Goal: Obtain resource: Download file/media

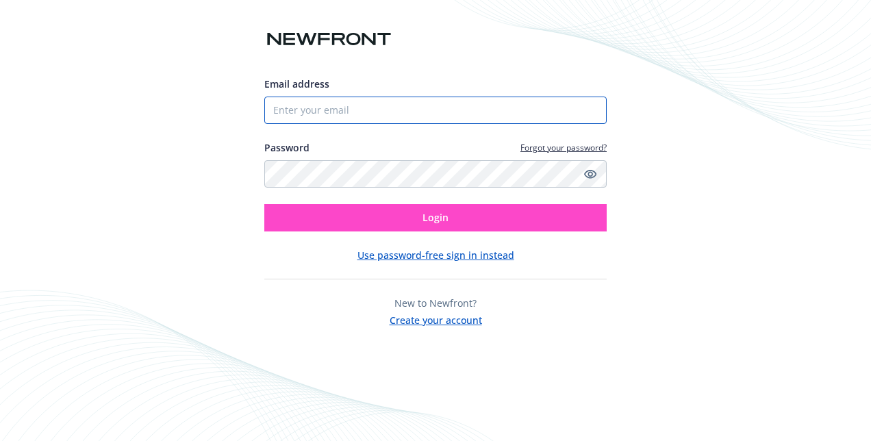
type input "[PERSON_NAME][EMAIL_ADDRESS][PERSON_NAME][PERSON_NAME][DOMAIN_NAME]"
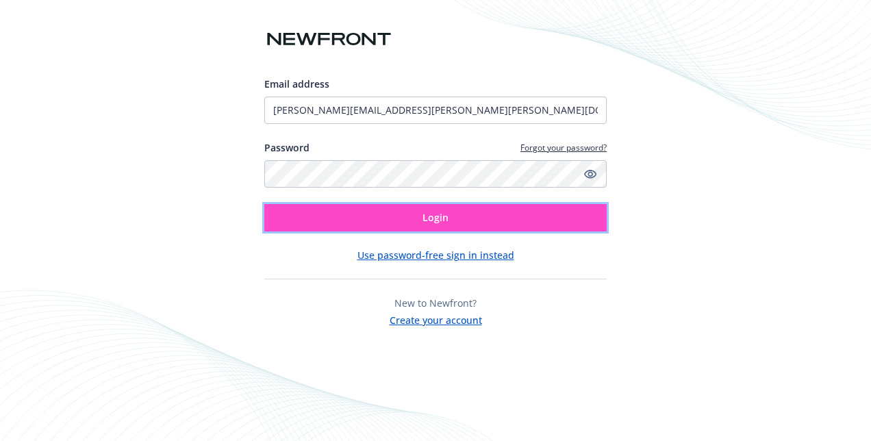
click at [455, 227] on button "Login" at bounding box center [435, 217] width 343 height 27
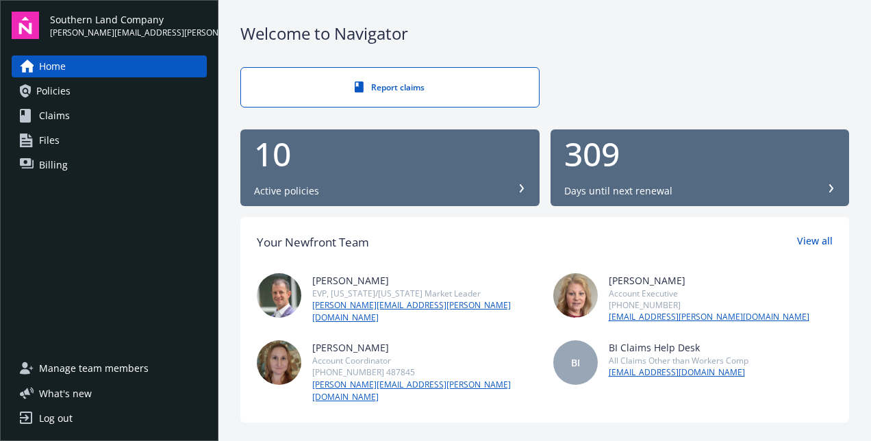
click at [62, 169] on span "Billing" at bounding box center [53, 165] width 29 height 22
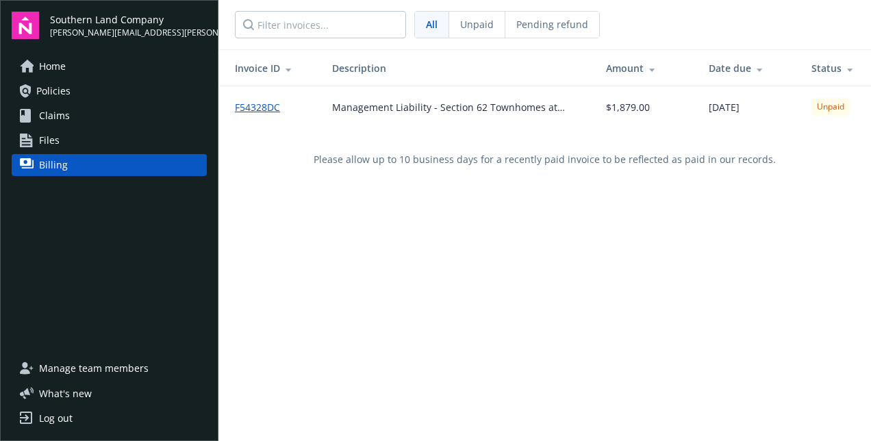
click at [252, 103] on link "F54328DC" at bounding box center [263, 107] width 56 height 14
click at [483, 25] on span "Unpaid" at bounding box center [477, 24] width 34 height 14
click at [434, 26] on span "All" at bounding box center [432, 24] width 12 height 14
drag, startPoint x: 434, startPoint y: 26, endPoint x: 431, endPoint y: 32, distance: 7.1
click at [431, 32] on div "All" at bounding box center [432, 25] width 34 height 26
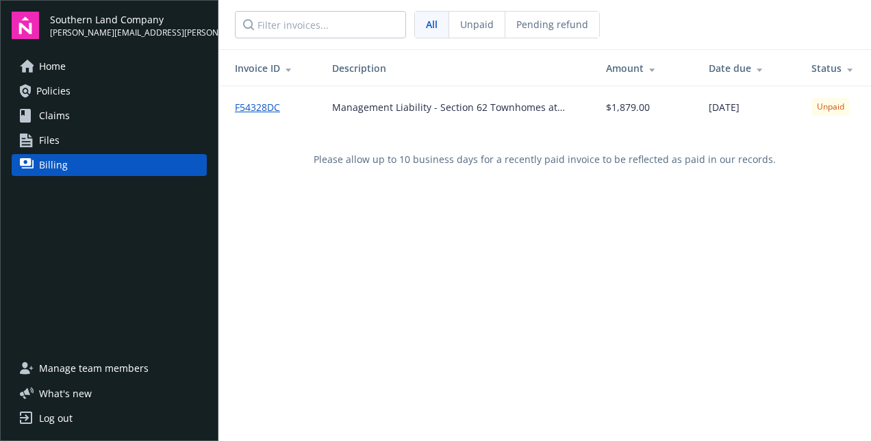
click at [432, 29] on span "All" at bounding box center [432, 24] width 12 height 14
click at [525, 42] on nav "All Unpaid Pending refund" at bounding box center [545, 24] width 653 height 49
click at [537, 32] on div "Pending refund" at bounding box center [553, 25] width 94 height 26
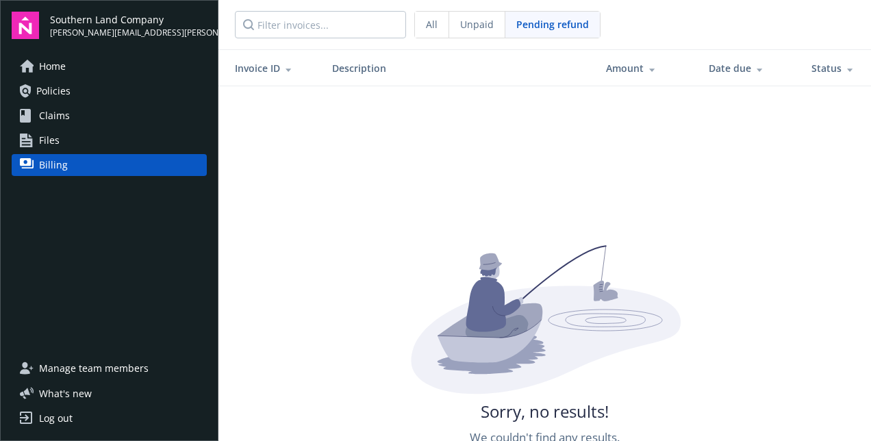
click at [430, 28] on span "All" at bounding box center [432, 24] width 12 height 14
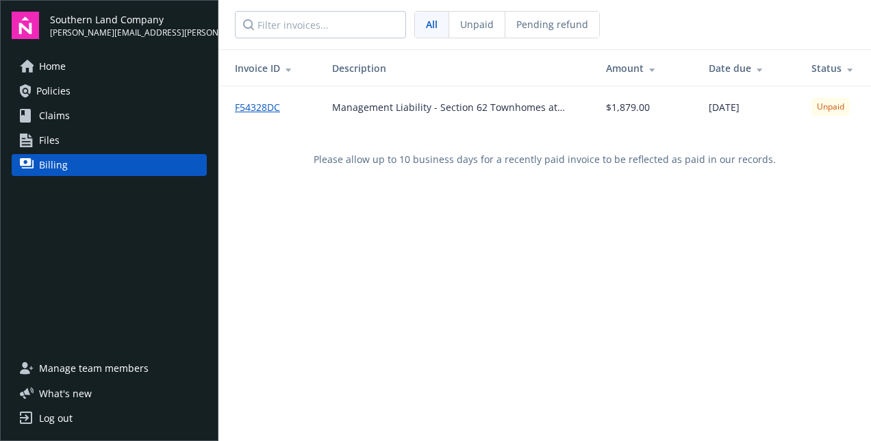
click at [245, 106] on link "F54328DC" at bounding box center [263, 107] width 56 height 14
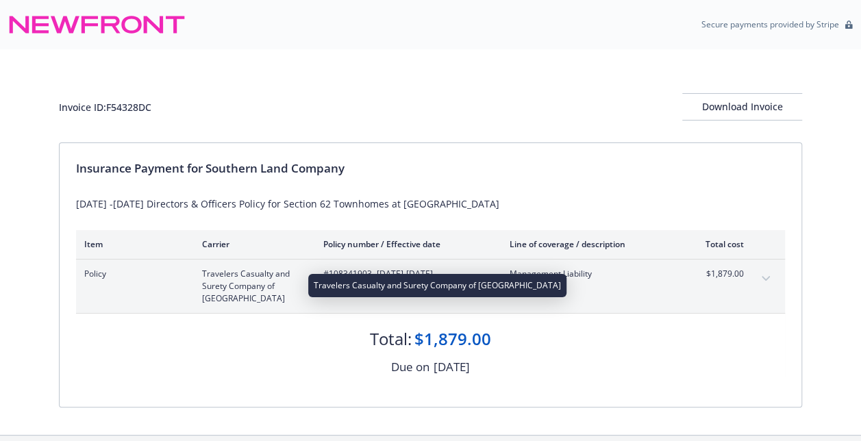
click at [234, 284] on span "Travelers Casualty and Surety Company of [GEOGRAPHIC_DATA]" at bounding box center [251, 286] width 99 height 37
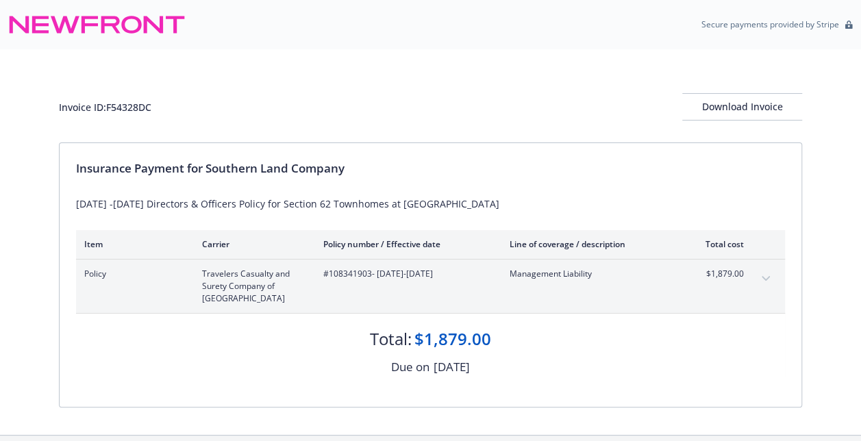
click at [772, 279] on button "expand content" at bounding box center [766, 279] width 22 height 22
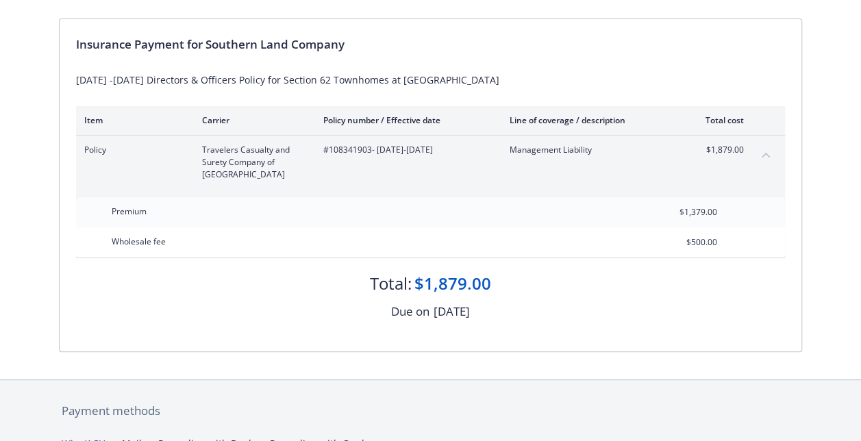
scroll to position [70, 0]
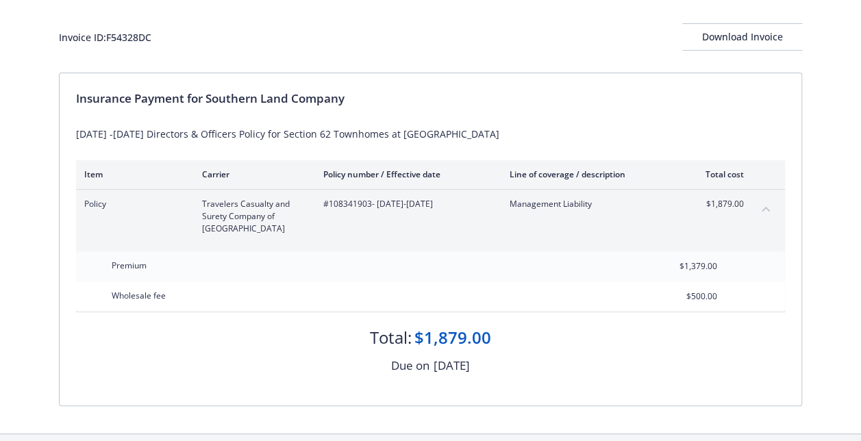
click at [775, 211] on button "collapse content" at bounding box center [766, 209] width 22 height 22
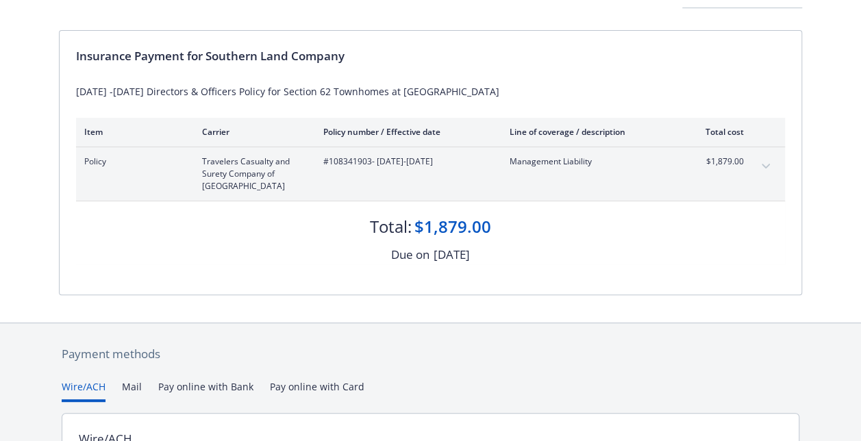
scroll to position [0, 0]
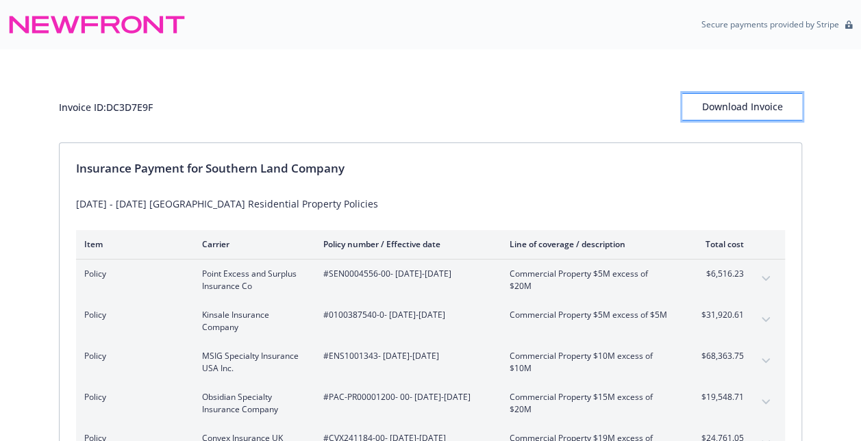
click at [732, 108] on div "Download Invoice" at bounding box center [742, 107] width 120 height 26
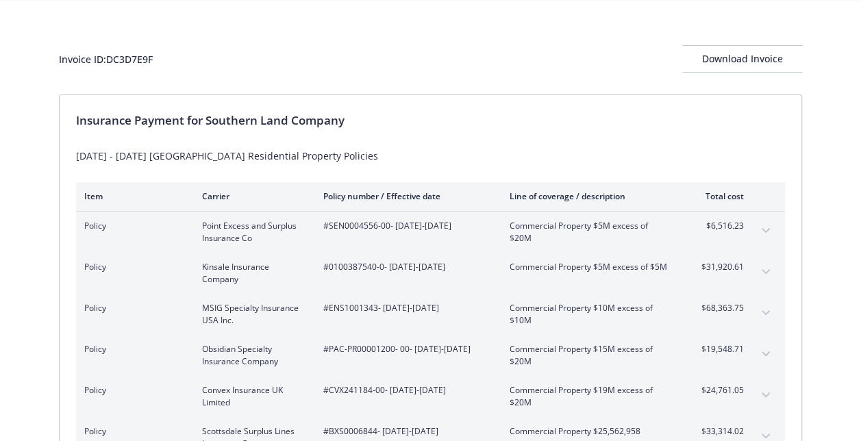
scroll to position [69, 0]
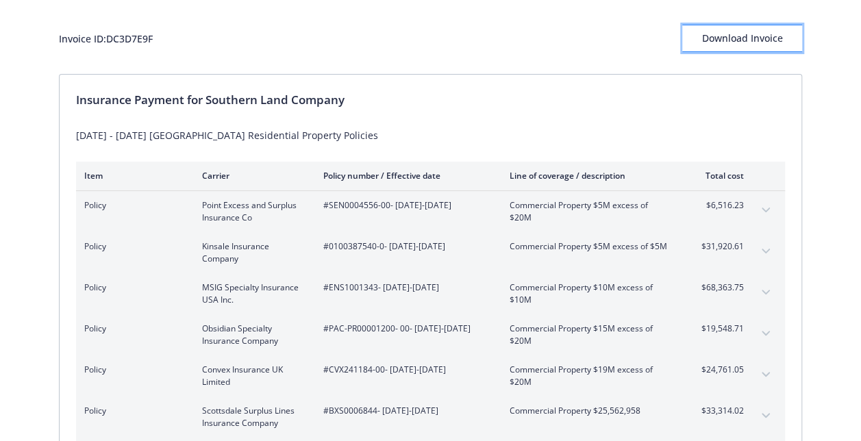
click at [739, 36] on div "Download Invoice" at bounding box center [742, 38] width 120 height 26
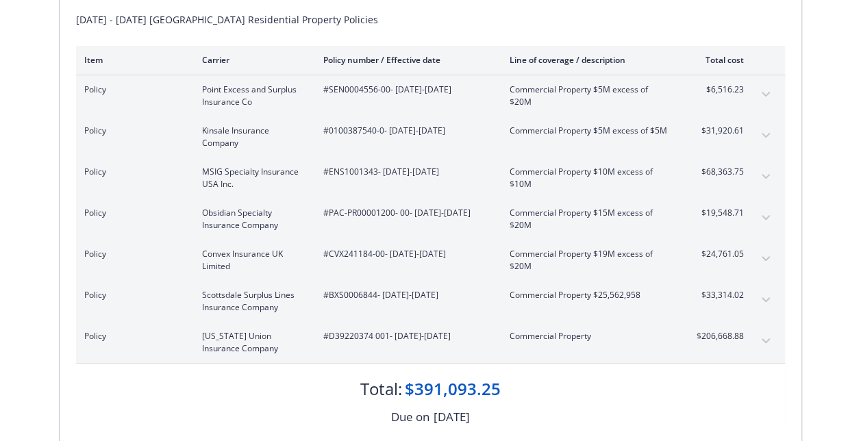
scroll to position [206, 0]
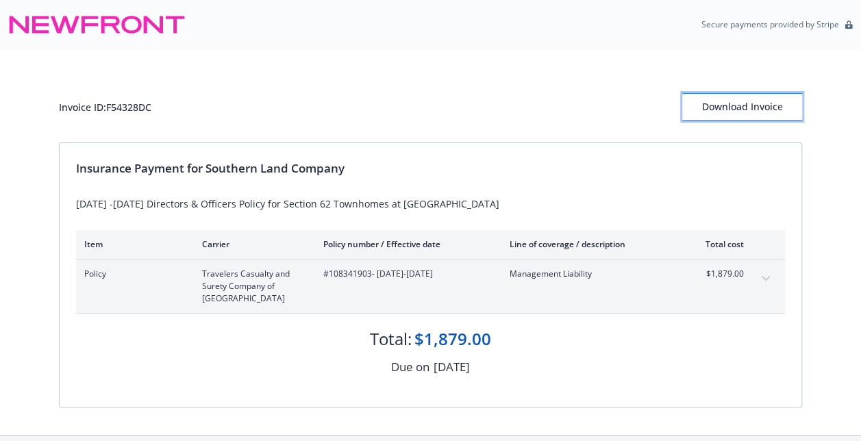
click at [756, 110] on div "Download Invoice" at bounding box center [742, 107] width 120 height 26
click at [760, 99] on div "Download Invoice" at bounding box center [742, 107] width 120 height 26
